Goal: Check status: Check status

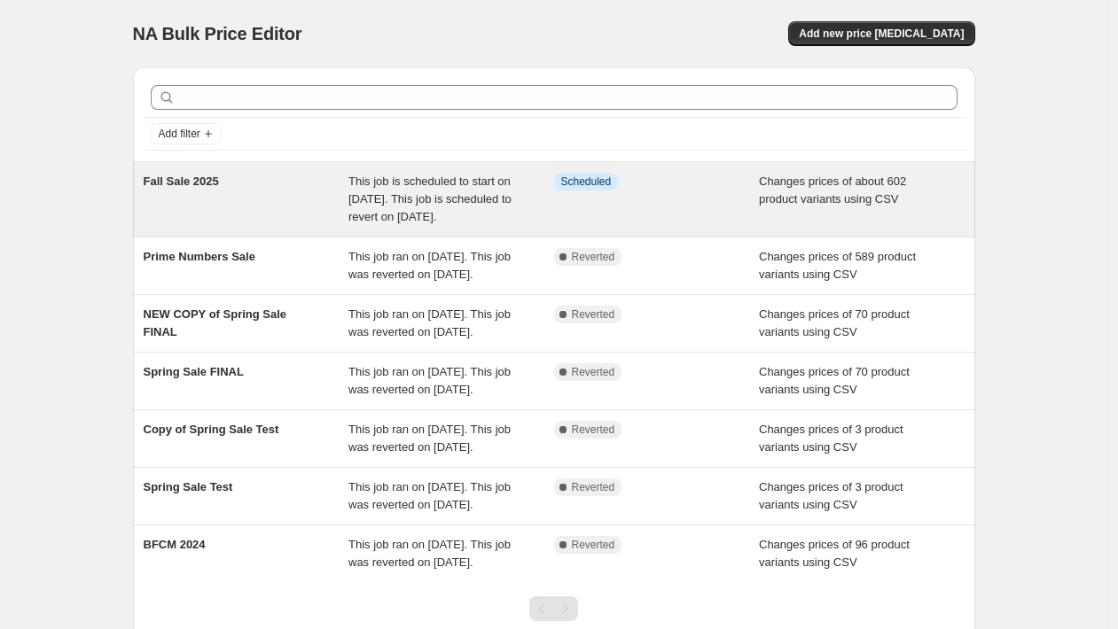
click at [317, 208] on div "Fall Sale 2025" at bounding box center [247, 199] width 206 height 53
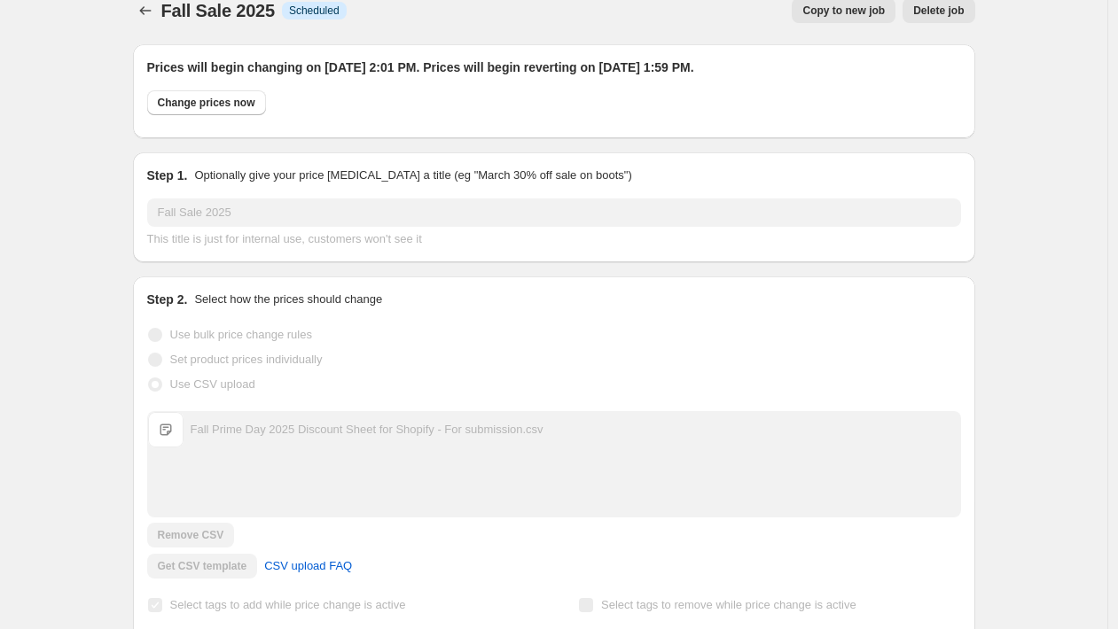
scroll to position [43, 0]
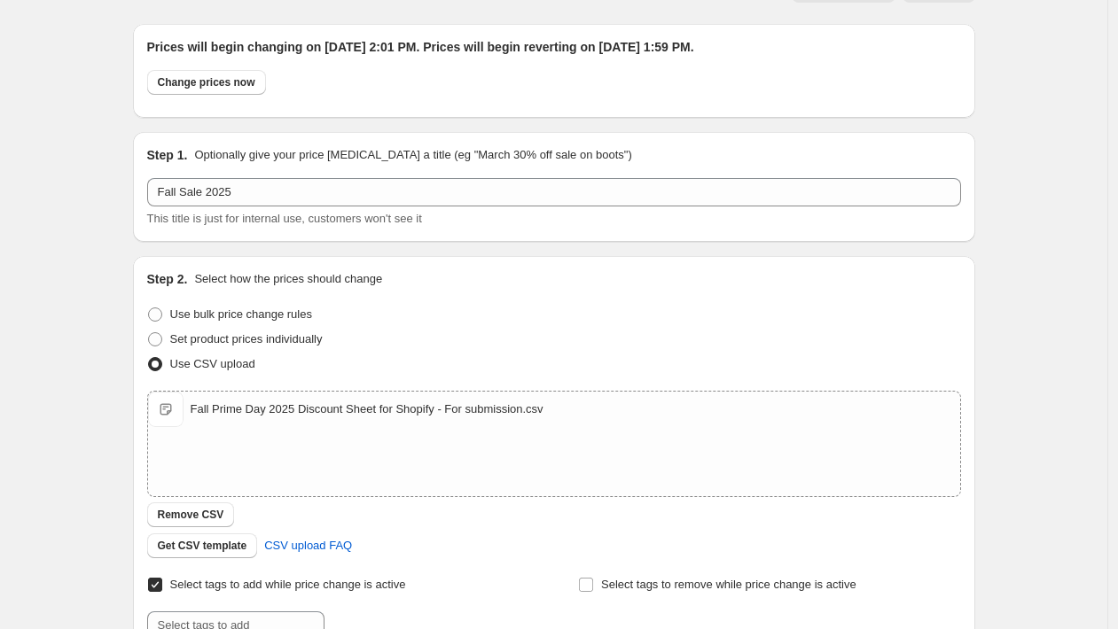
click at [638, 45] on h2 "Prices will begin changing on [DATE] 2:01 PM. Prices will begin reverting on [D…" at bounding box center [554, 47] width 814 height 18
click at [449, 44] on h2 "Prices will begin changing on [DATE] 2:01 PM. Prices will begin reverting on [D…" at bounding box center [554, 47] width 814 height 18
click at [440, 44] on h2 "Prices will begin changing on [DATE] 2:01 PM. Prices will begin reverting on [D…" at bounding box center [554, 47] width 814 height 18
click at [465, 47] on h2 "Prices will begin changing on [DATE] 2:01 PM. Prices will begin reverting on [D…" at bounding box center [554, 47] width 814 height 18
drag, startPoint x: 478, startPoint y: 46, endPoint x: 785, endPoint y: 38, distance: 306.9
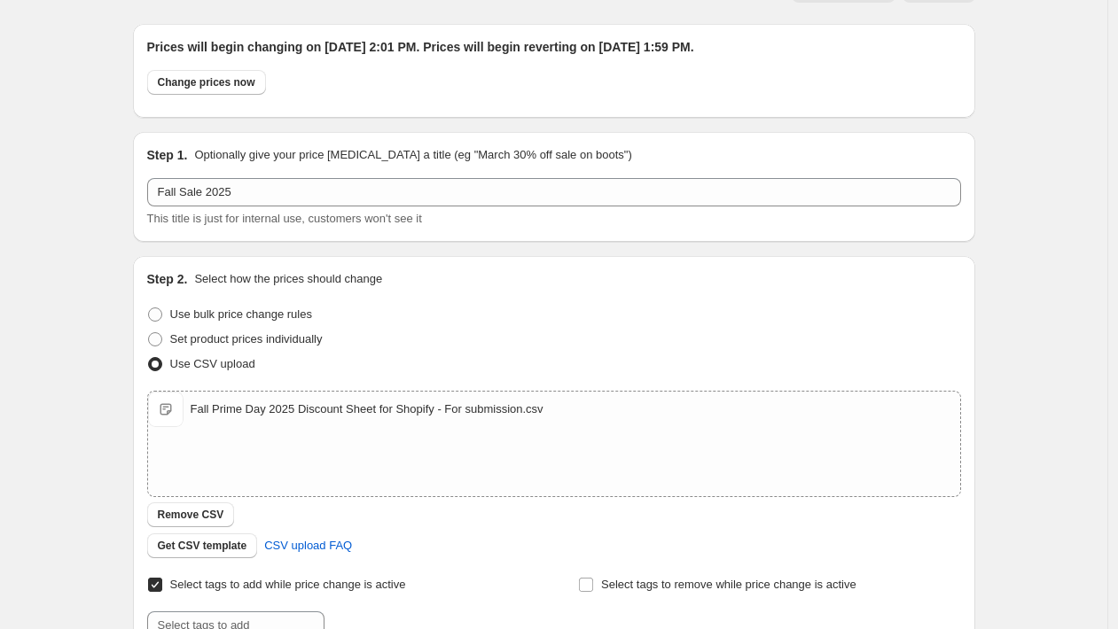
click at [785, 38] on h2 "Prices will begin changing on [DATE] 2:01 PM. Prices will begin reverting on [D…" at bounding box center [554, 47] width 814 height 18
click at [785, 39] on h2 "Prices will begin changing on [DATE] 2:01 PM. Prices will begin reverting on [D…" at bounding box center [554, 47] width 814 height 18
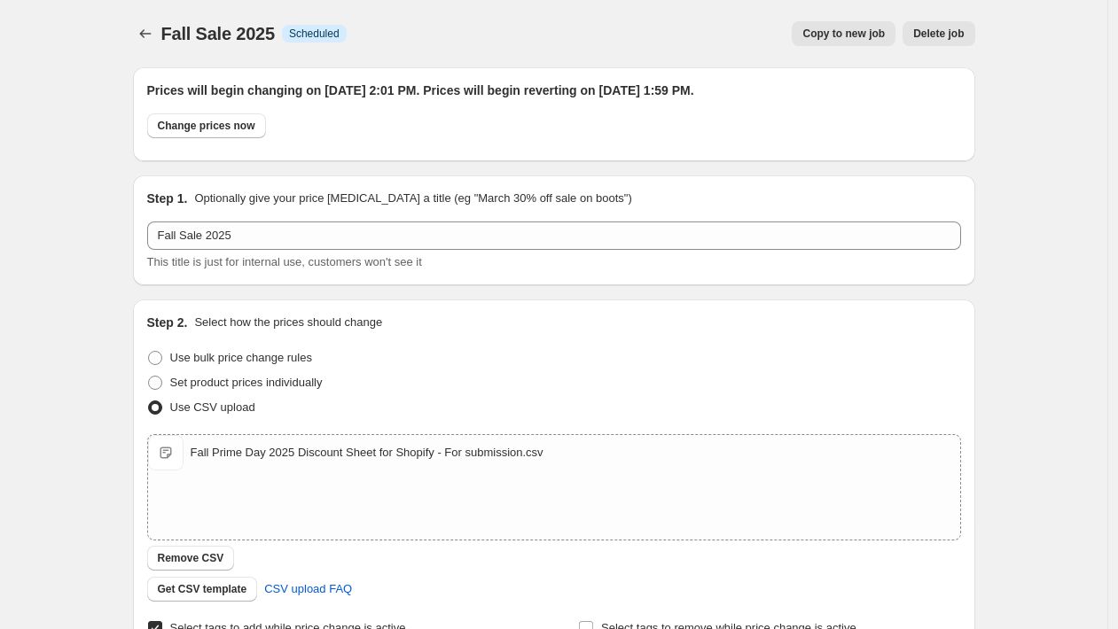
scroll to position [22, 0]
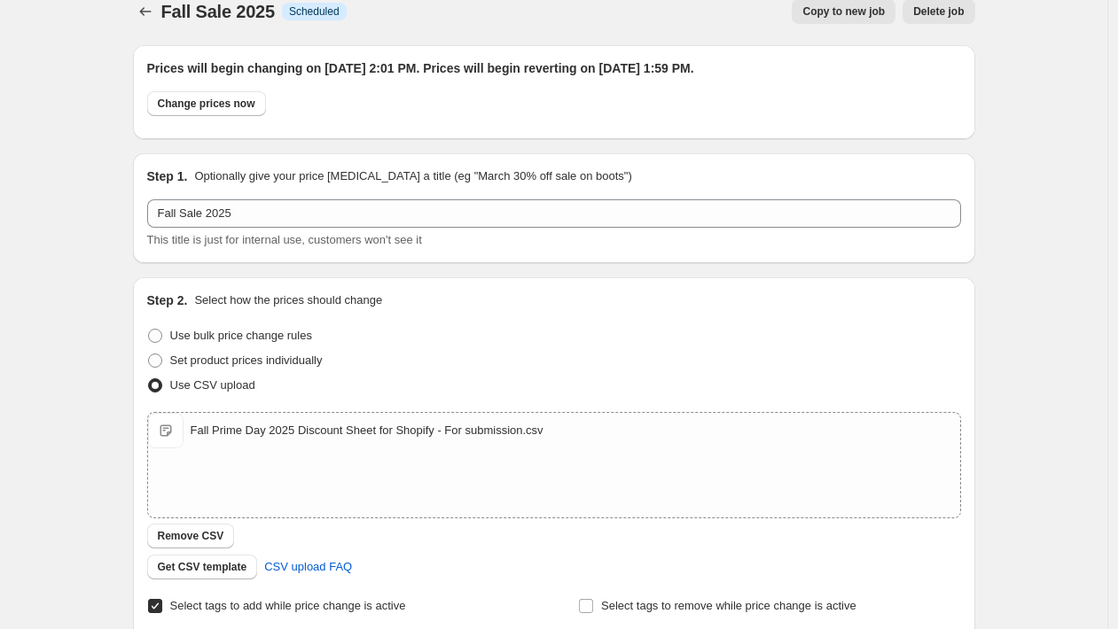
click at [574, 64] on h2 "Prices will begin changing on [DATE] 2:01 PM. Prices will begin reverting on [D…" at bounding box center [554, 68] width 814 height 18
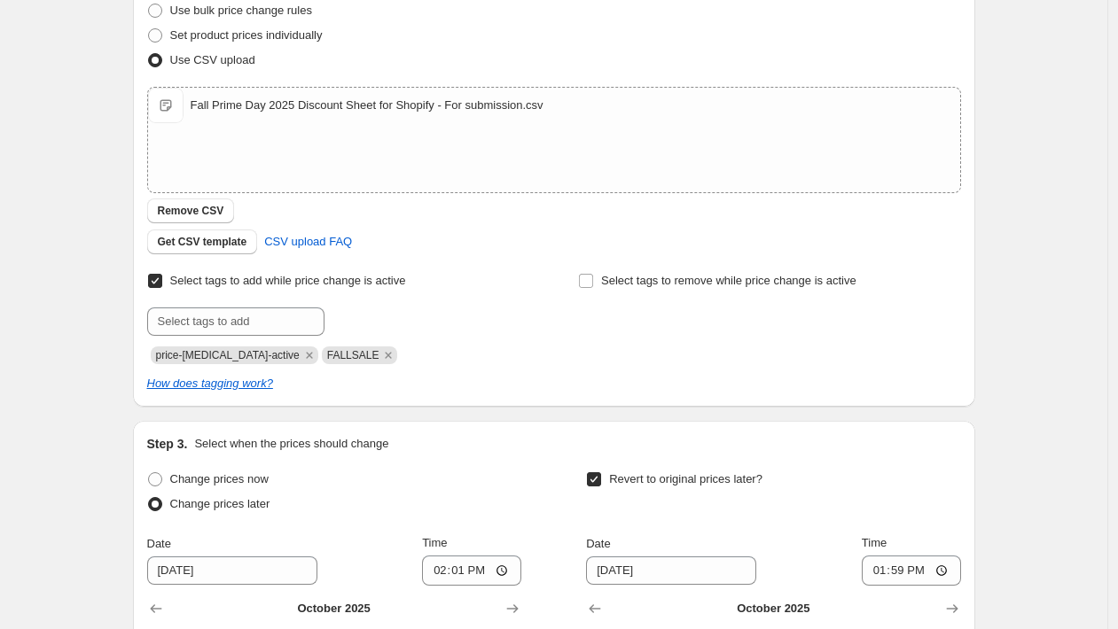
scroll to position [517, 0]
